Goal: Answer question/provide support

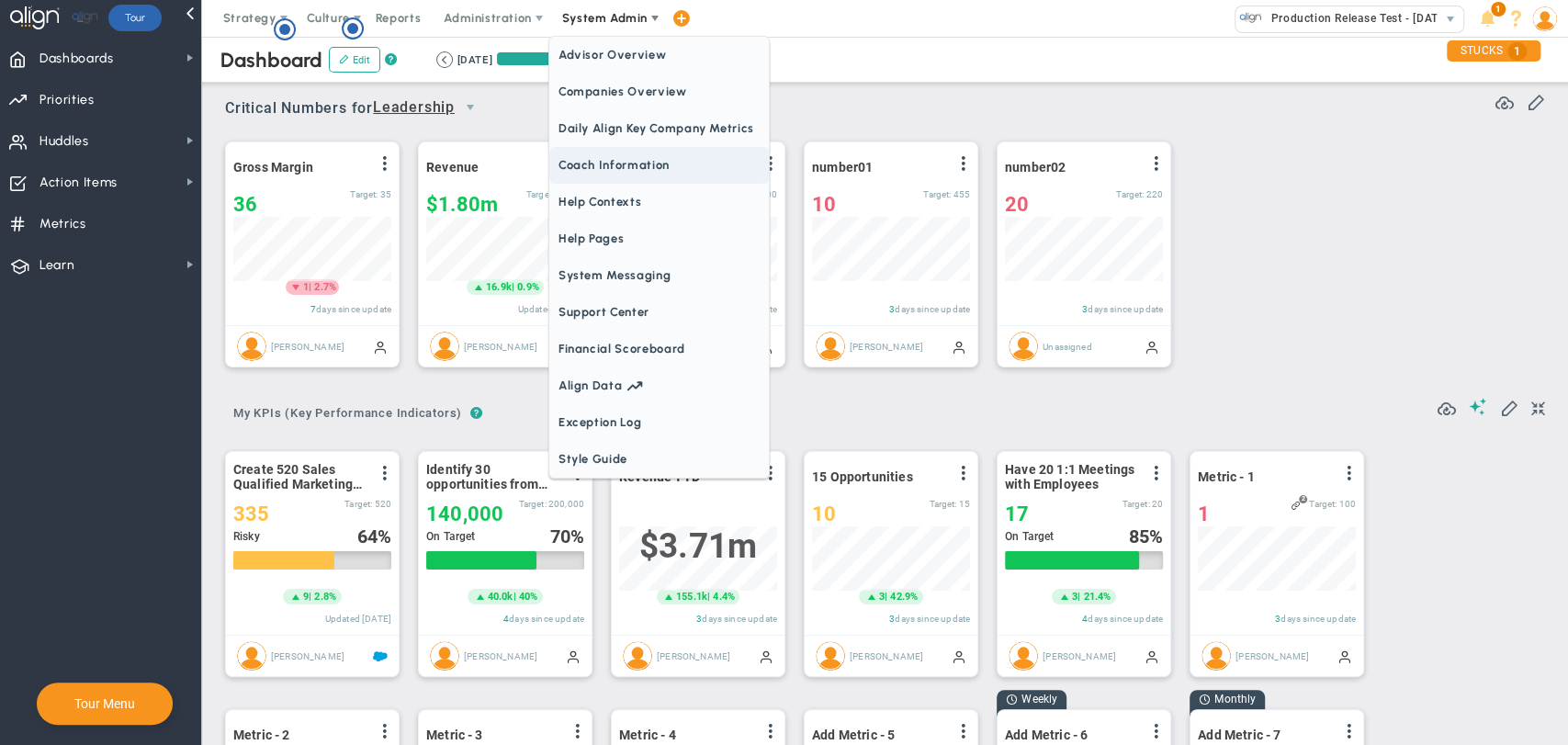
click at [585, 170] on span "Coach Information" at bounding box center [659, 165] width 220 height 37
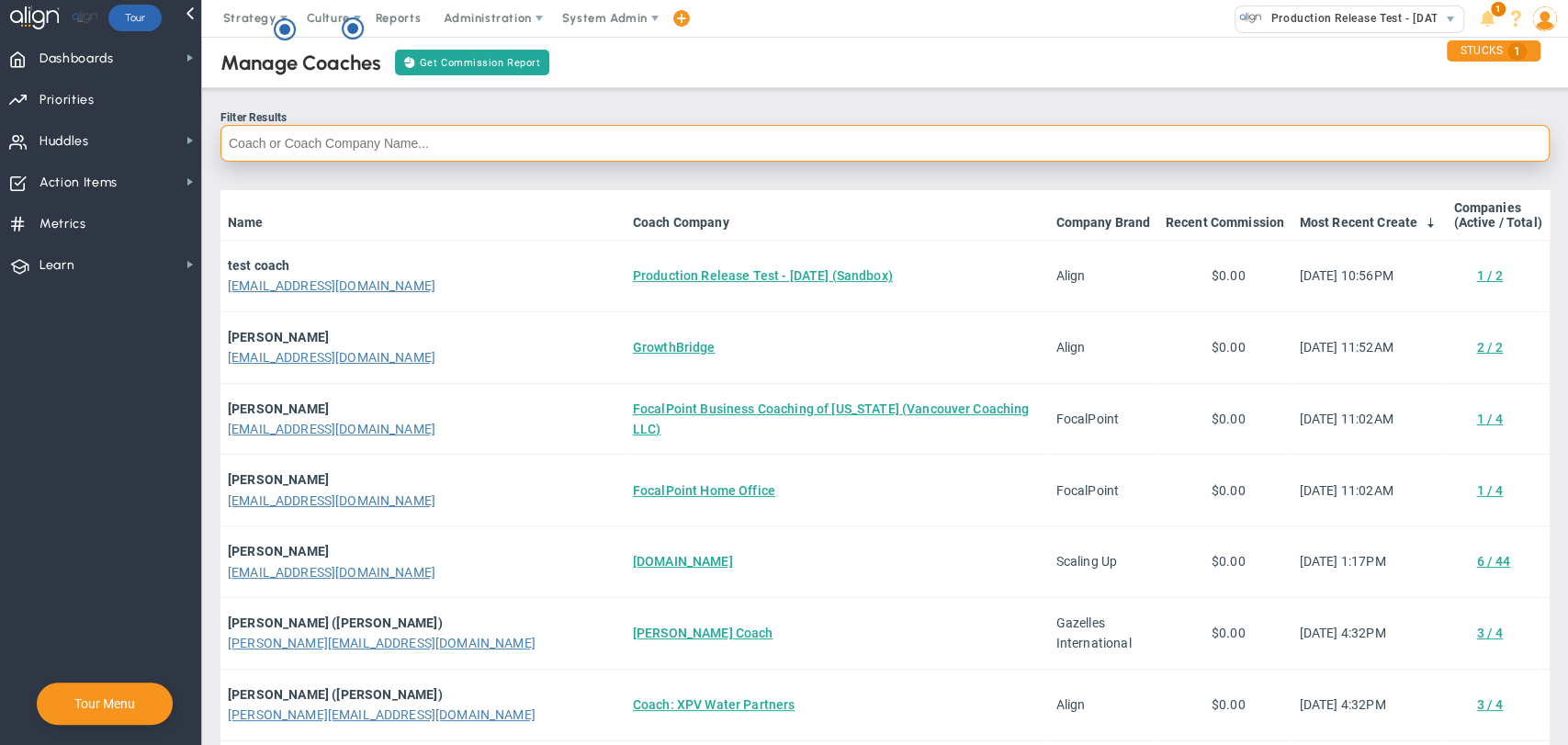
click at [376, 141] on input "text" at bounding box center [885, 143] width 1329 height 37
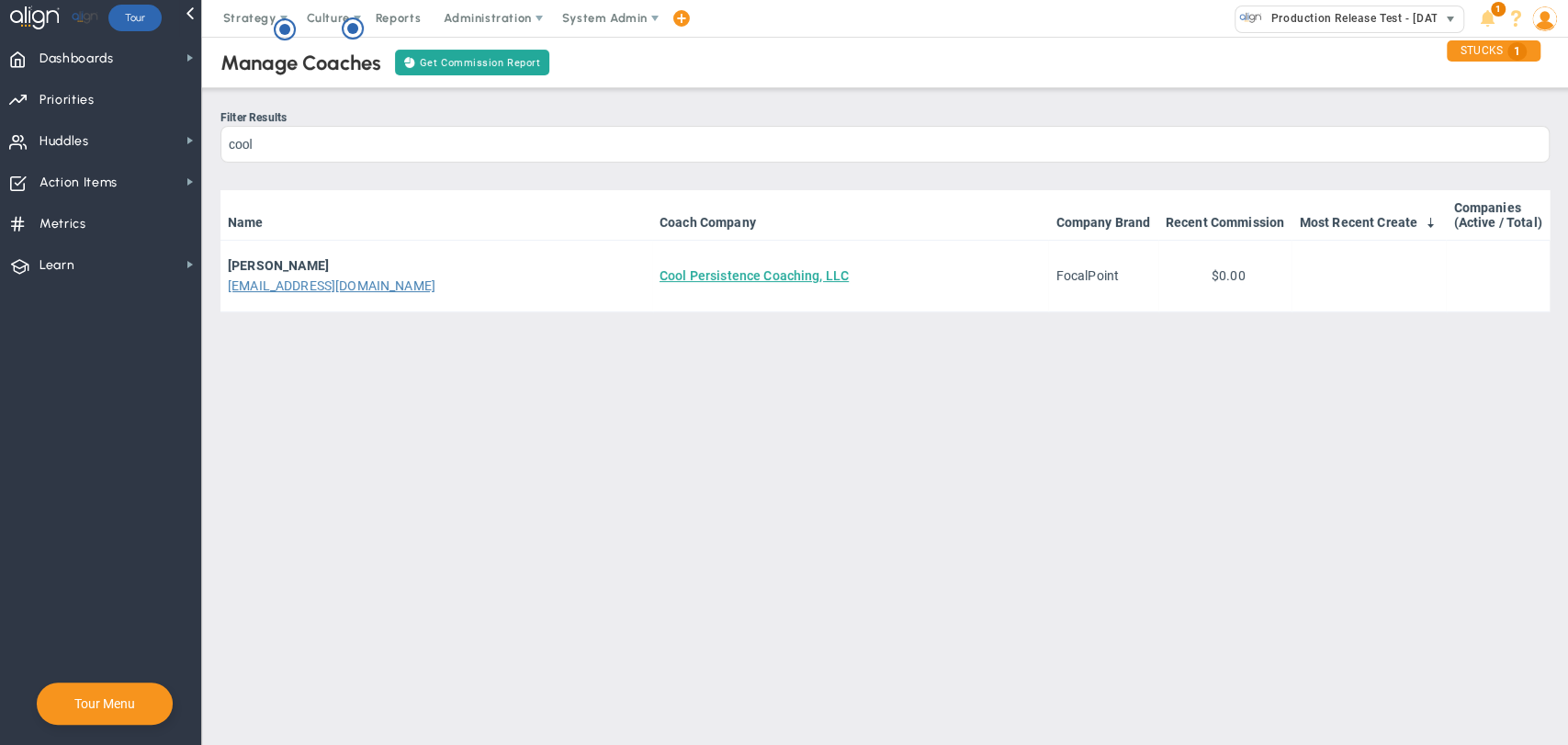
click at [1340, 23] on span "Production Release Test - [DATE] (Sandbox)" at bounding box center [1384, 18] width 247 height 24
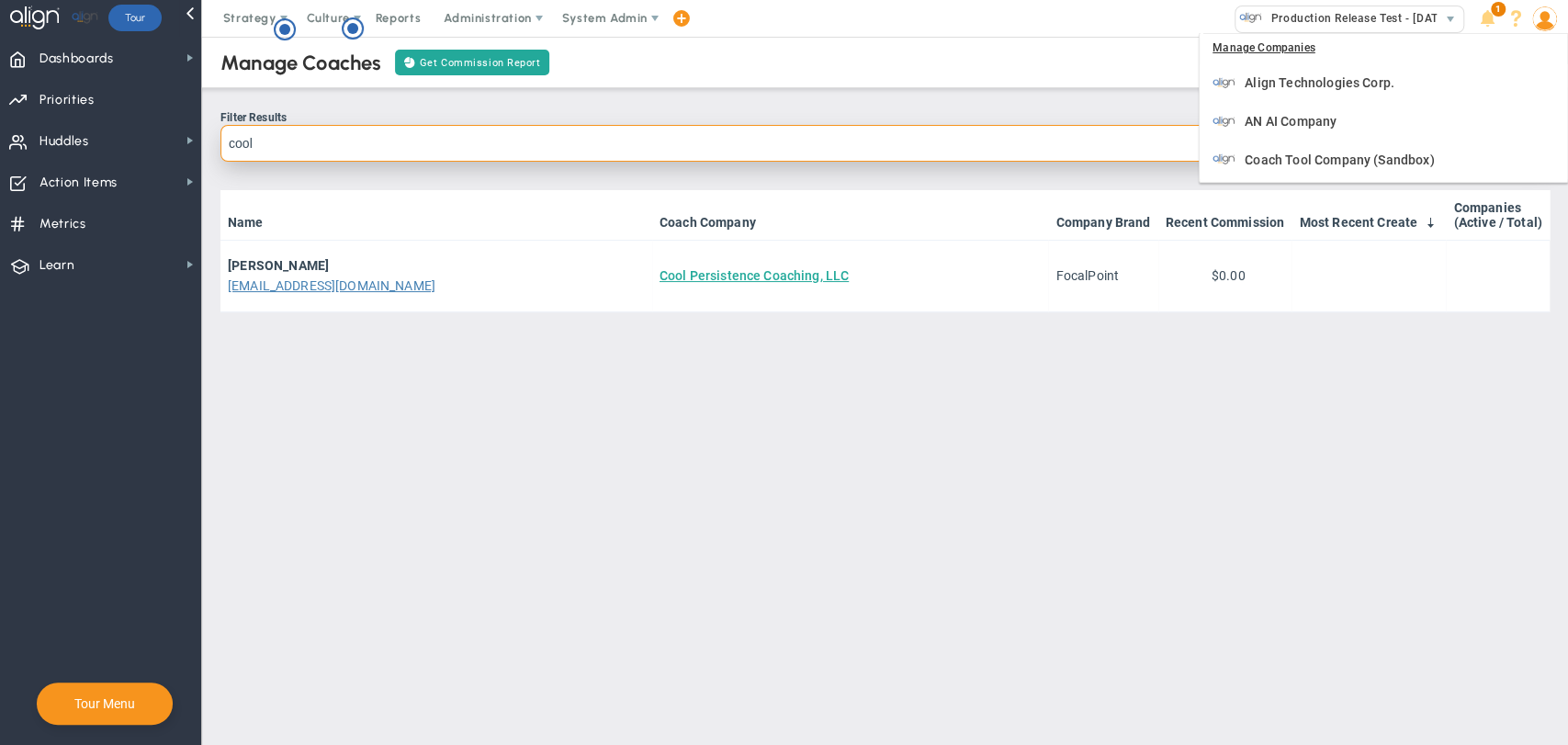
click at [312, 145] on input "cool" at bounding box center [885, 143] width 1329 height 37
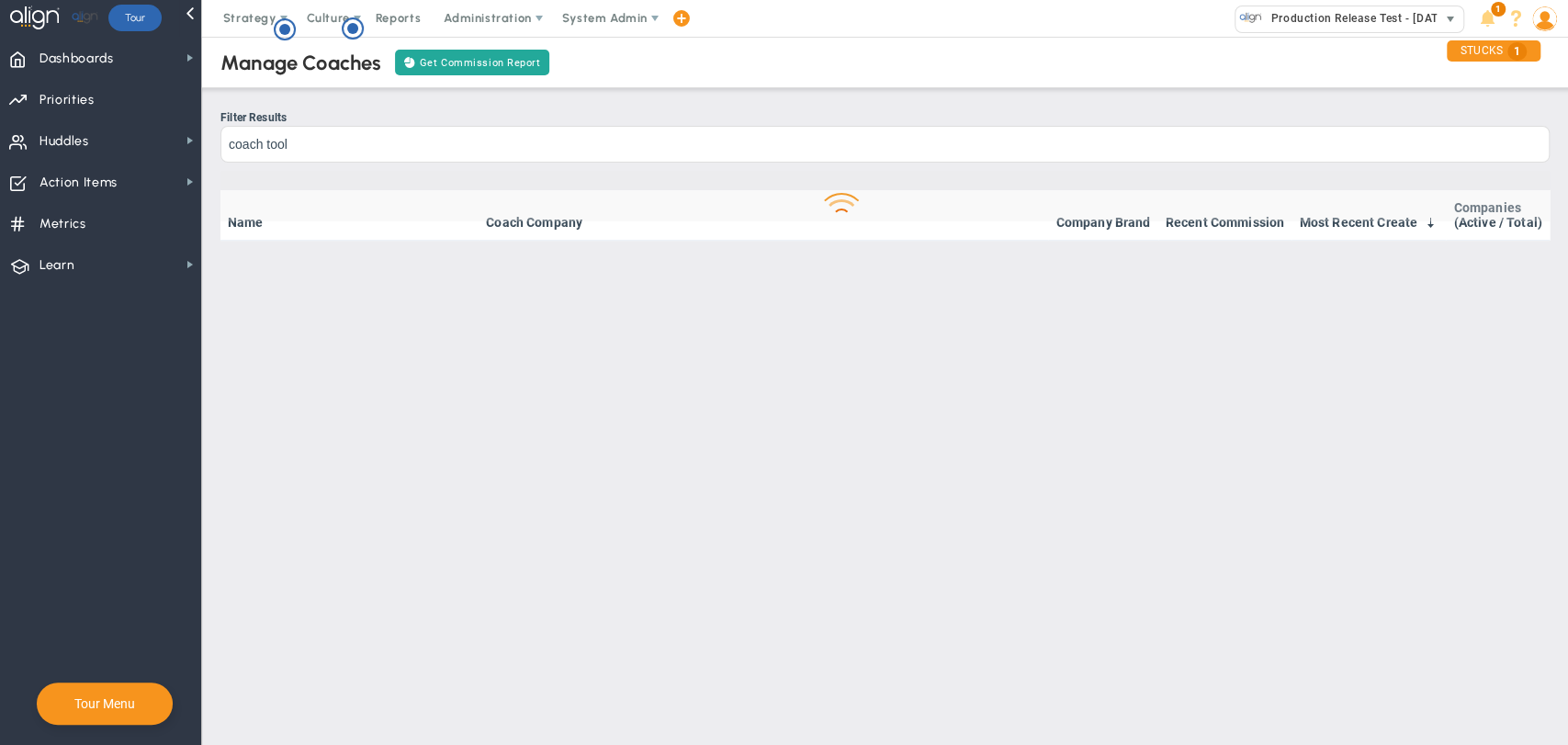
click at [1388, 8] on span "Production Release Test - [DATE] (Sandbox)" at bounding box center [1384, 18] width 247 height 24
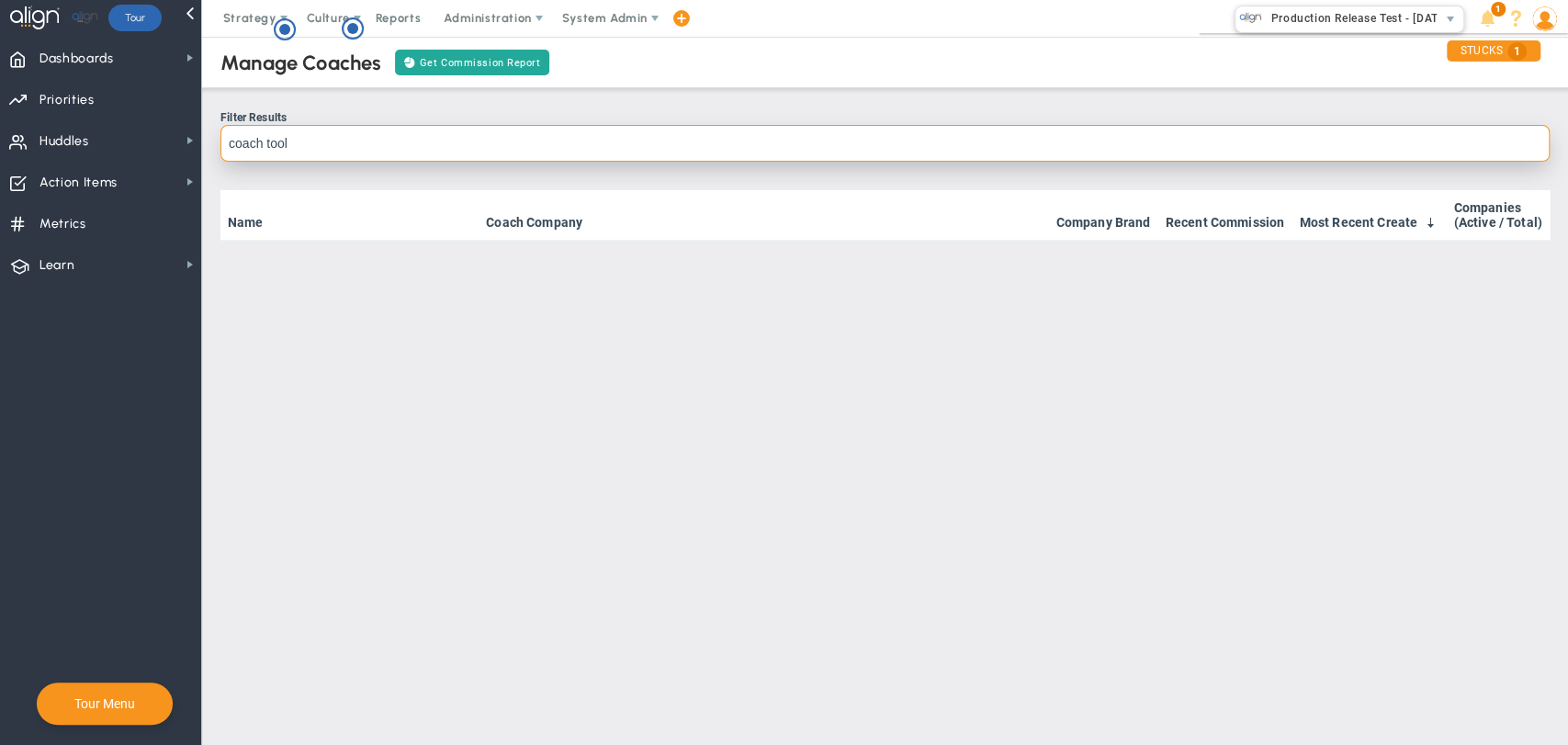
click at [332, 128] on input "coach tool" at bounding box center [885, 143] width 1329 height 37
drag, startPoint x: 369, startPoint y: 133, endPoint x: 332, endPoint y: 128, distance: 37.3
click at [367, 132] on input "coach tool compay" at bounding box center [885, 143] width 1329 height 37
drag, startPoint x: 332, startPoint y: 128, endPoint x: 310, endPoint y: 133, distance: 22.6
click at [311, 133] on input "coach tool compay" at bounding box center [885, 143] width 1329 height 37
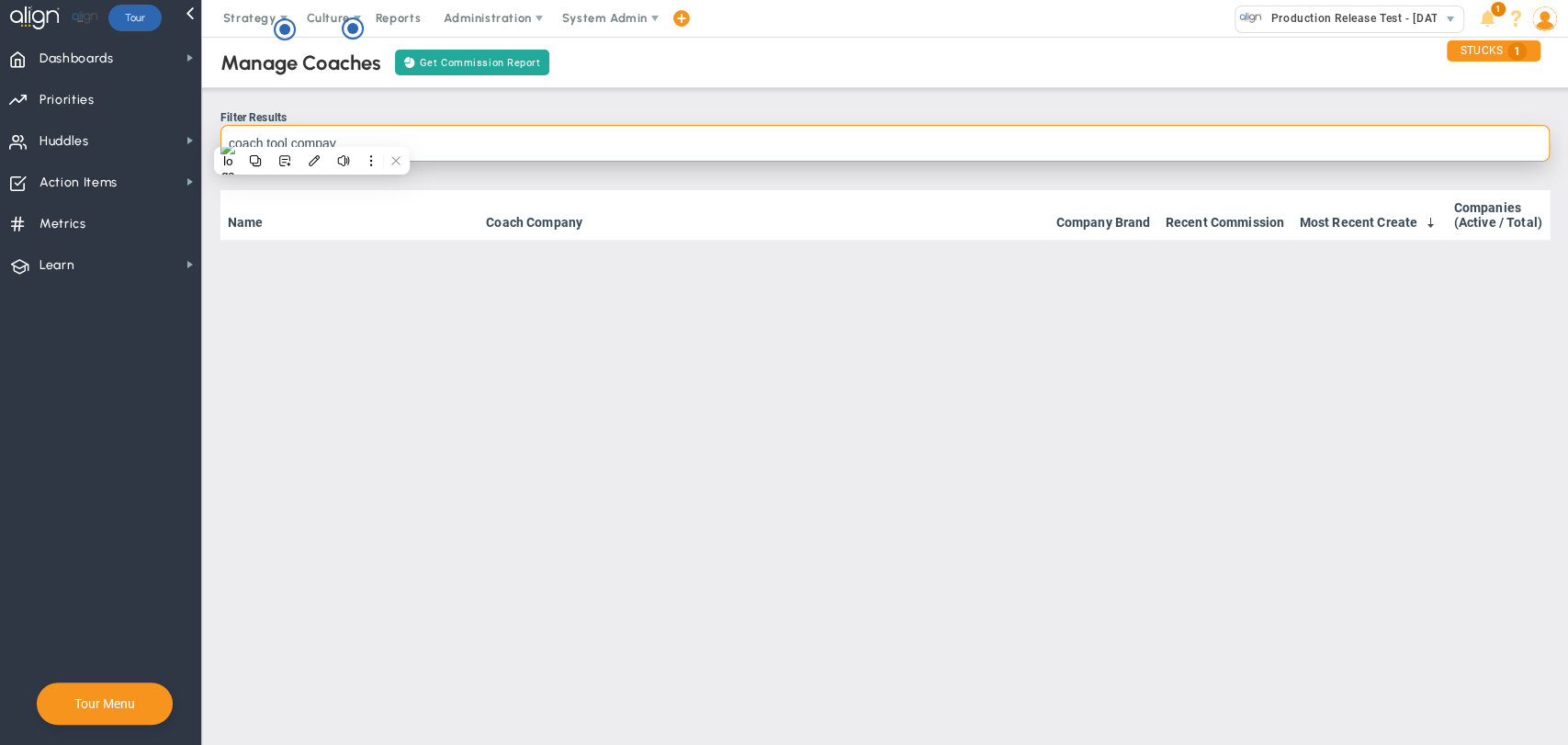
click at [307, 134] on input "coach tool compay" at bounding box center [885, 143] width 1329 height 37
click at [374, 141] on input "coach tool compay" at bounding box center [885, 143] width 1329 height 37
type input "c"
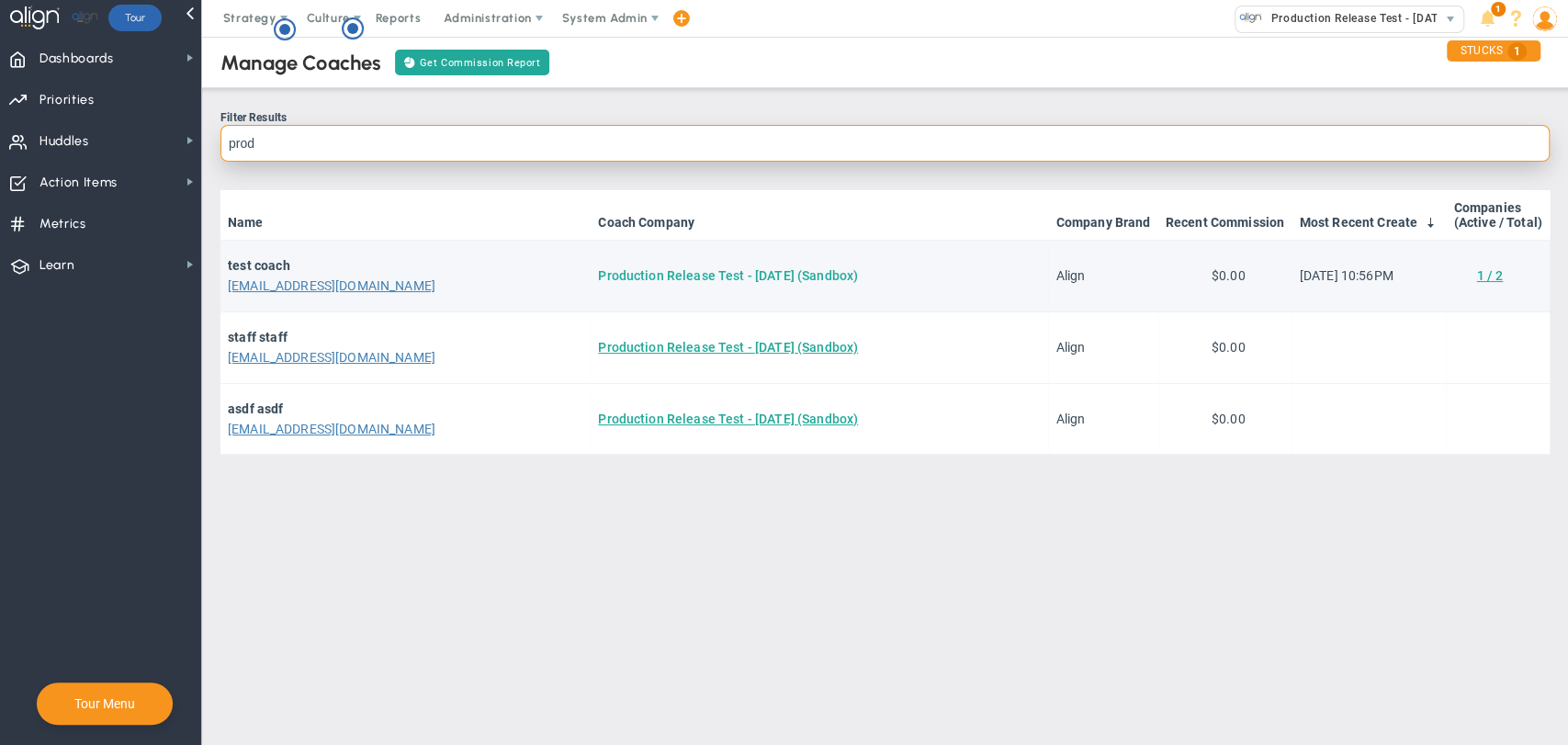
type input "prod"
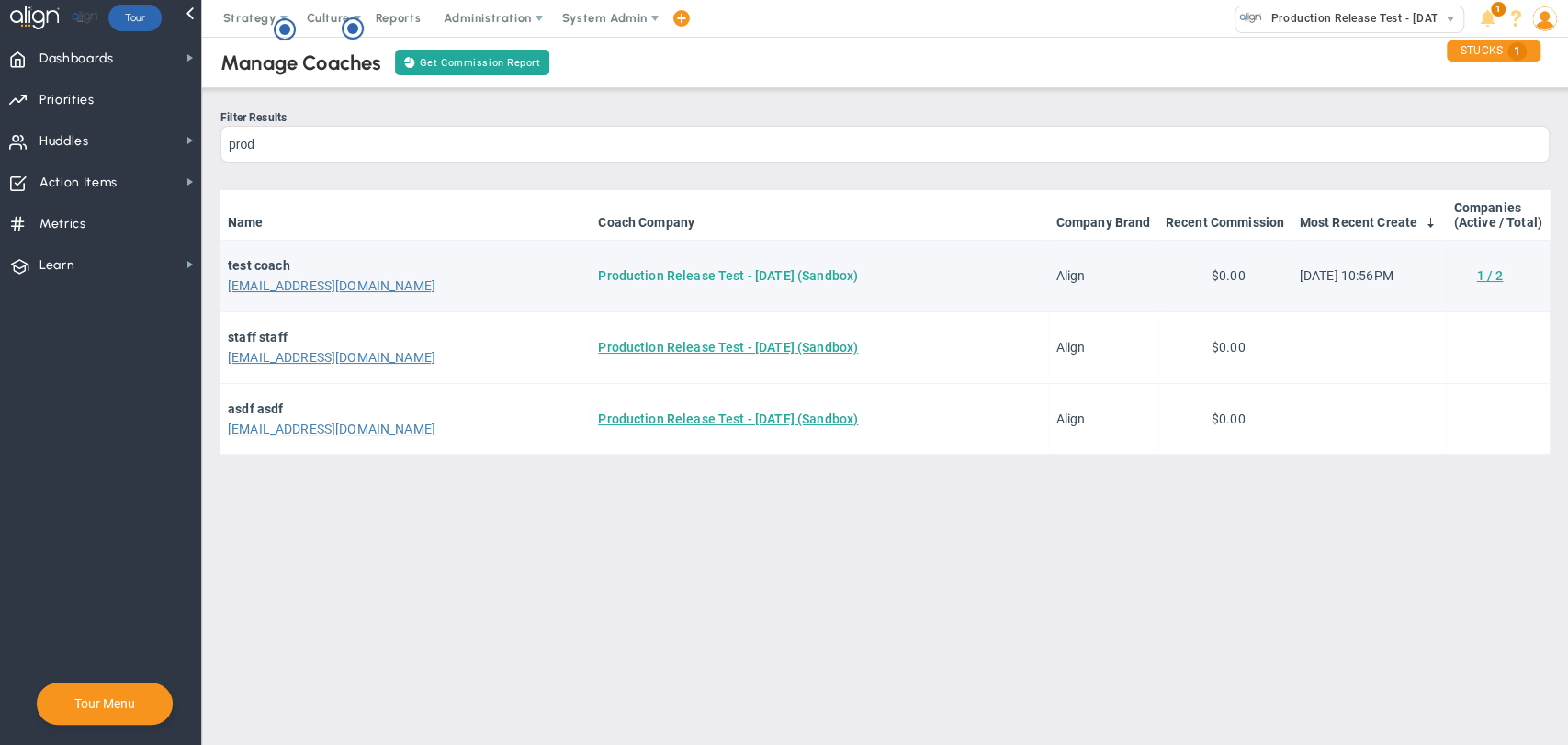
click at [710, 270] on link "Production Release Test - [DATE] (Sandbox)" at bounding box center [728, 276] width 260 height 15
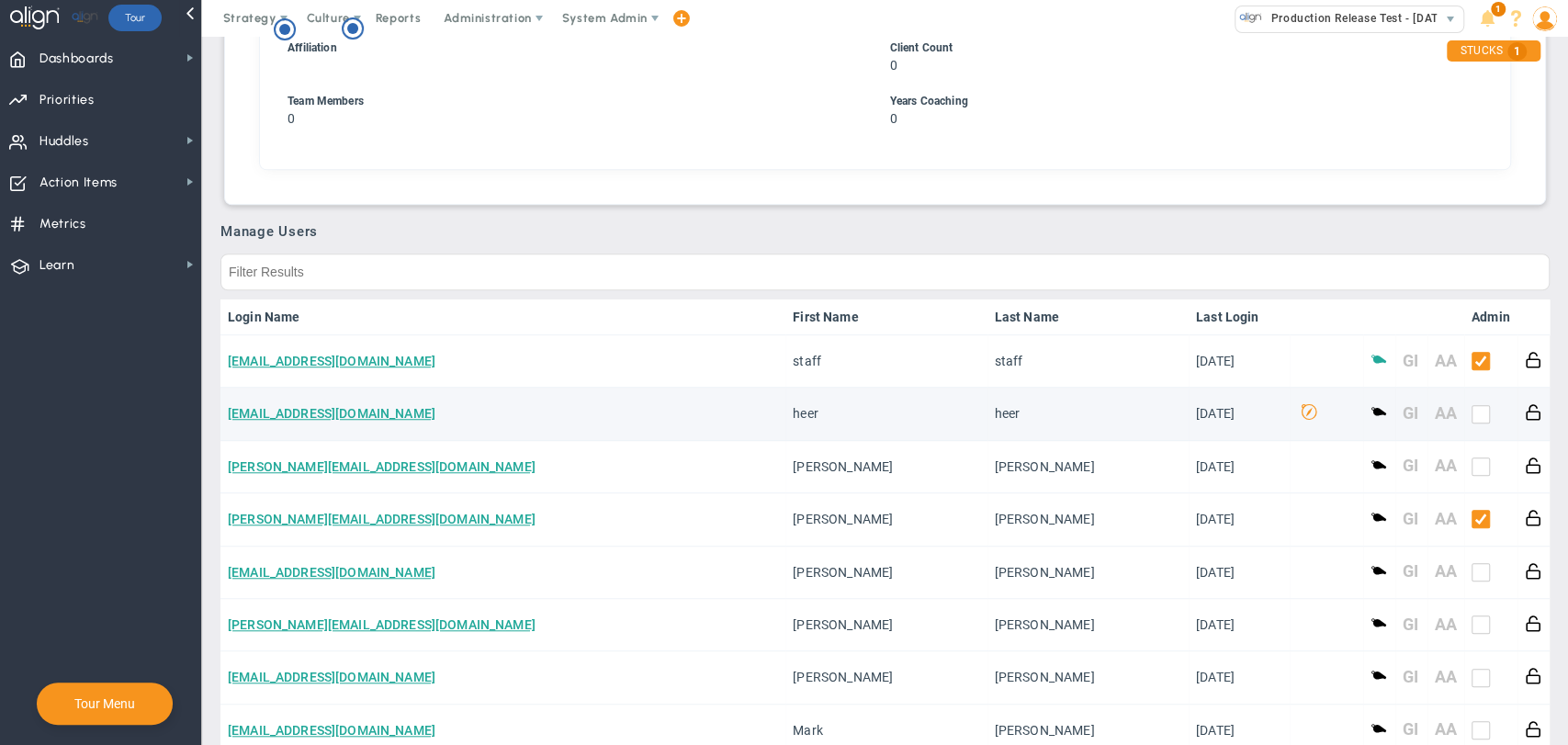
scroll to position [816, 0]
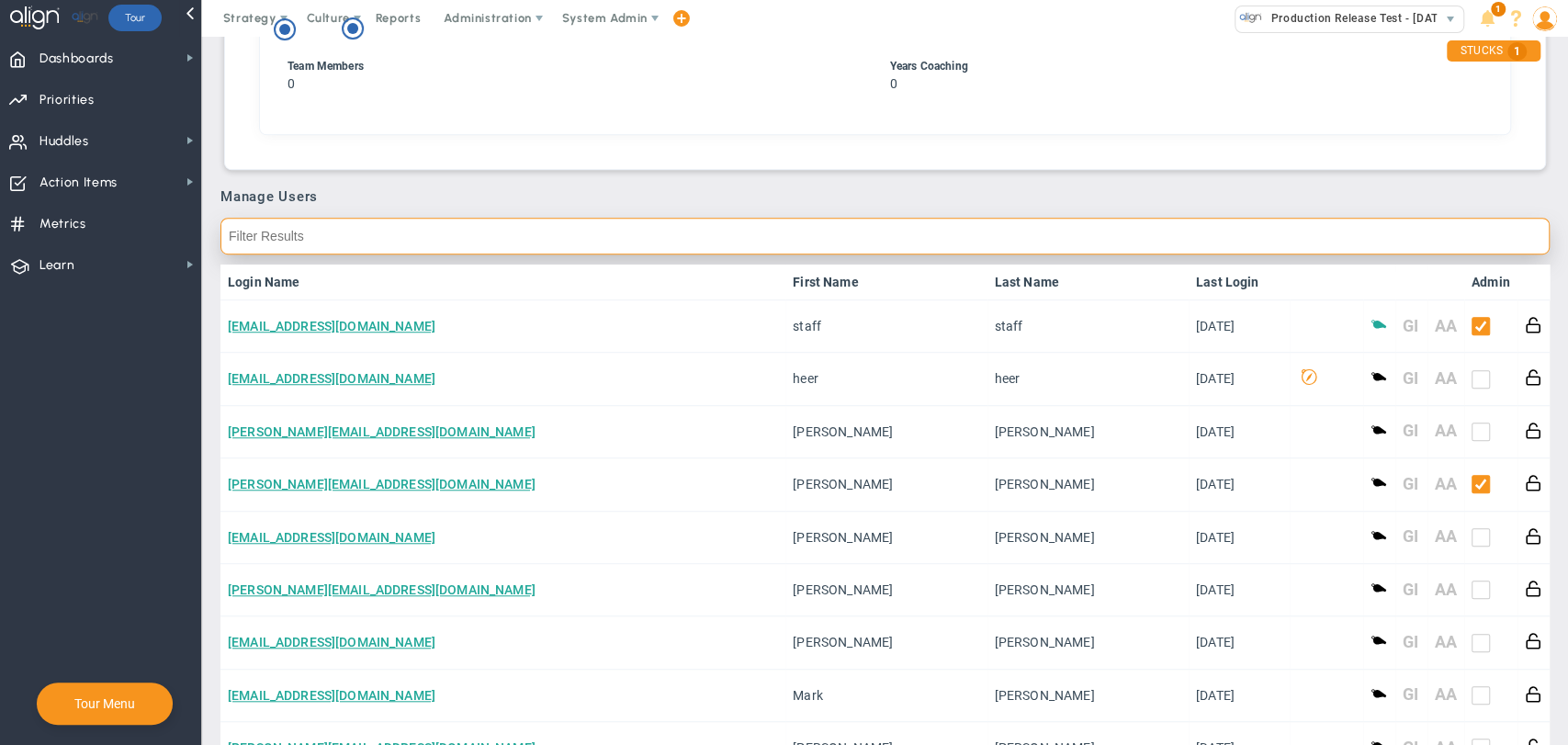
click at [407, 235] on input "text" at bounding box center [885, 236] width 1329 height 37
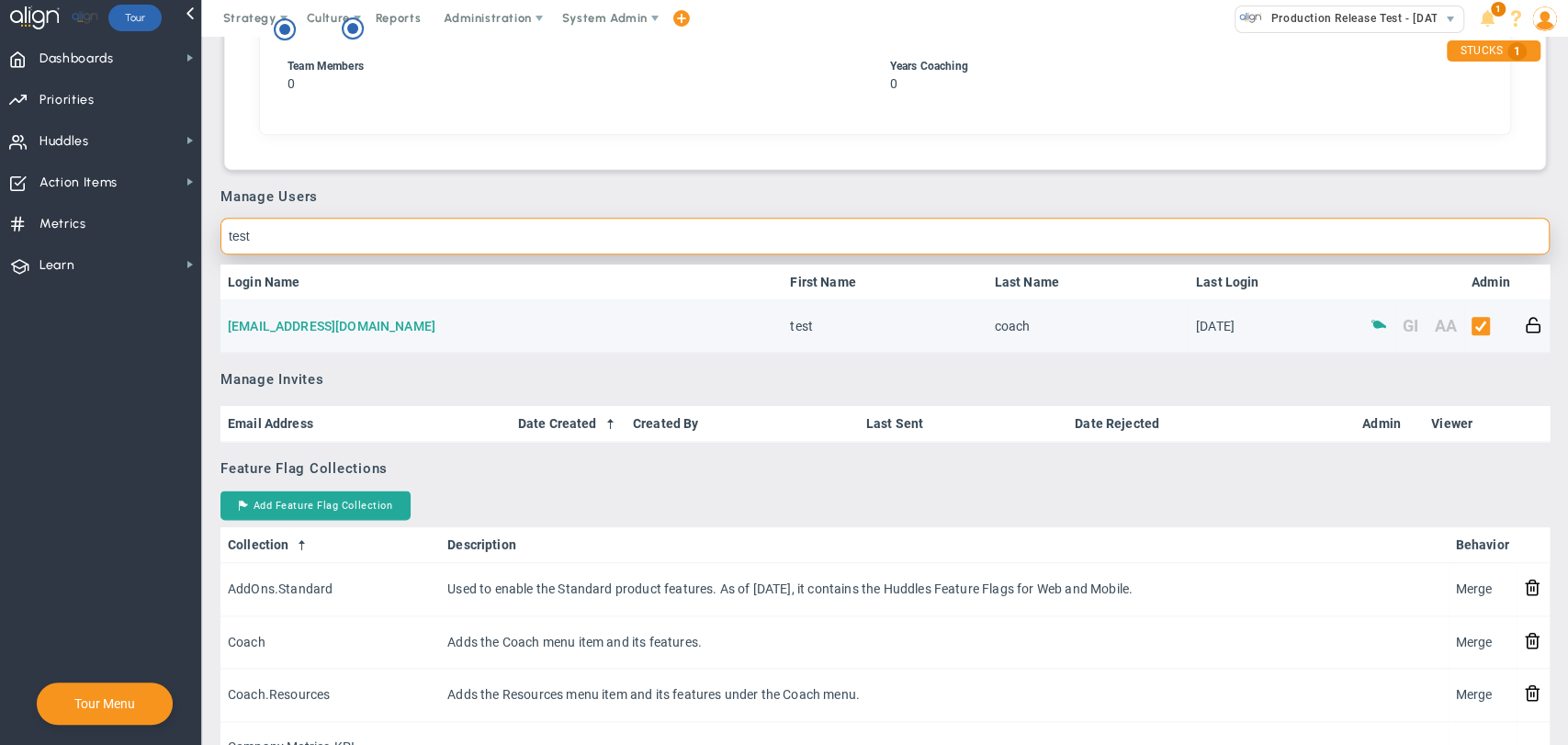
type input "test"
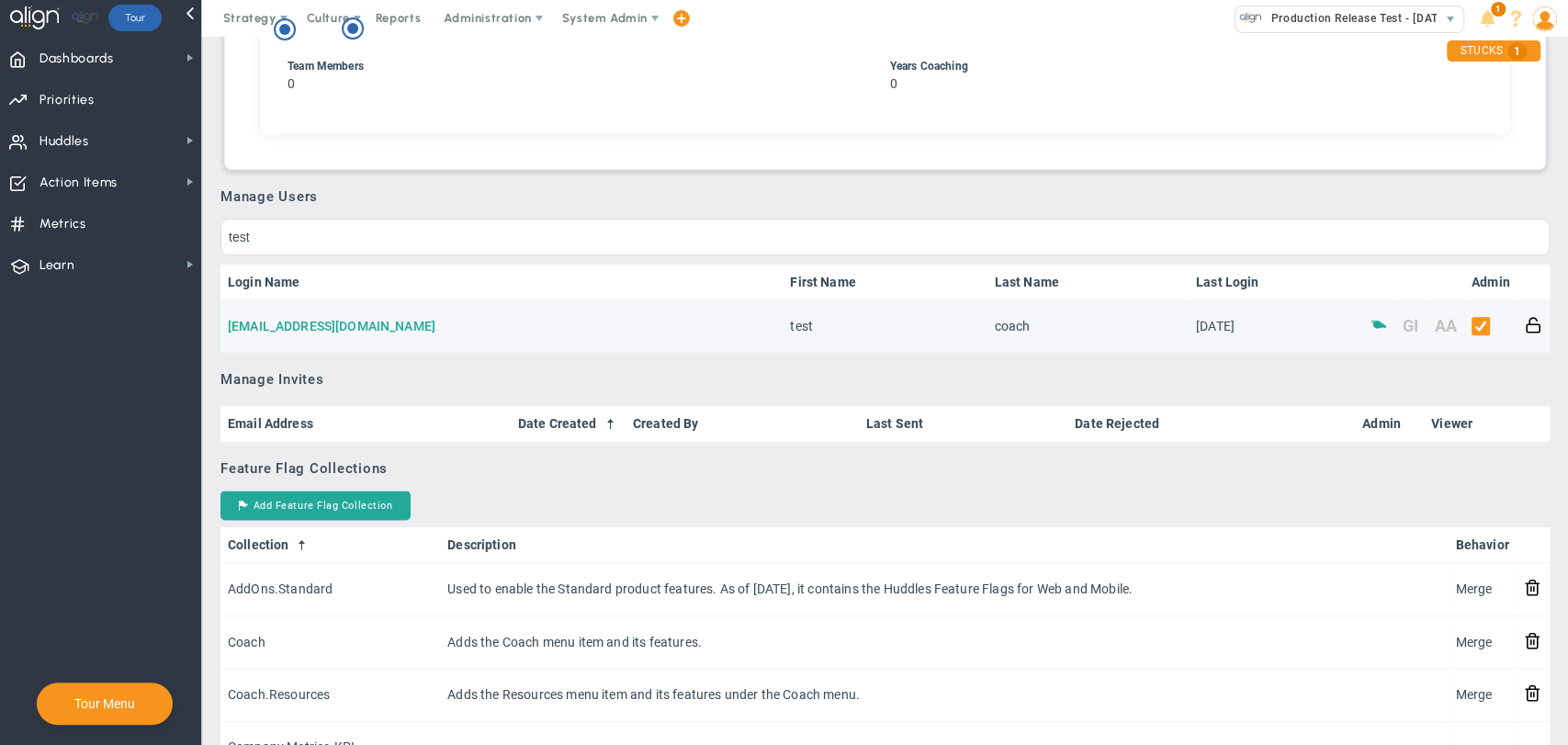
click at [282, 325] on link "[EMAIL_ADDRESS][DOMAIN_NAME]" at bounding box center [331, 326] width 208 height 15
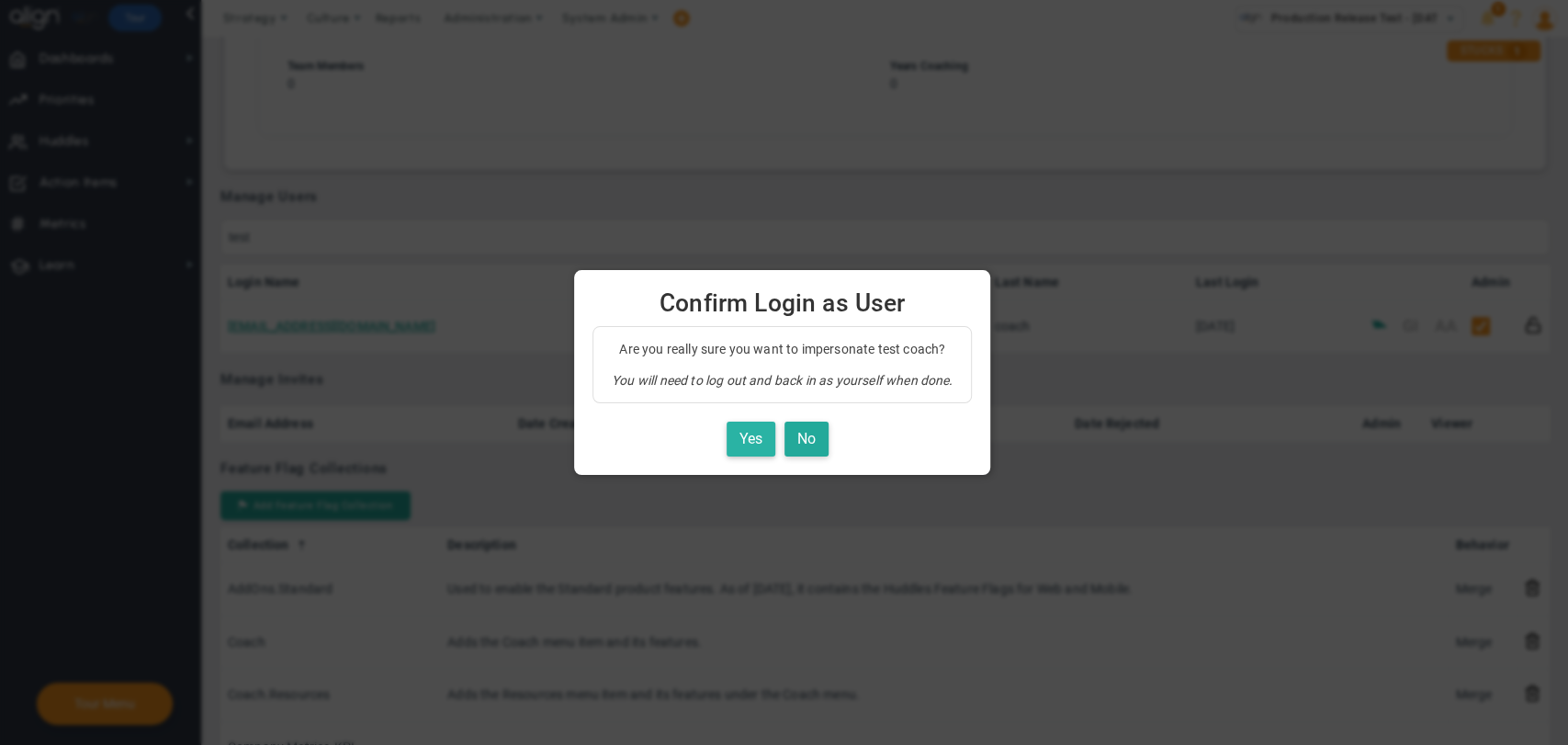
click at [743, 451] on button "Yes" at bounding box center [751, 439] width 49 height 36
